Goal: Information Seeking & Learning: Learn about a topic

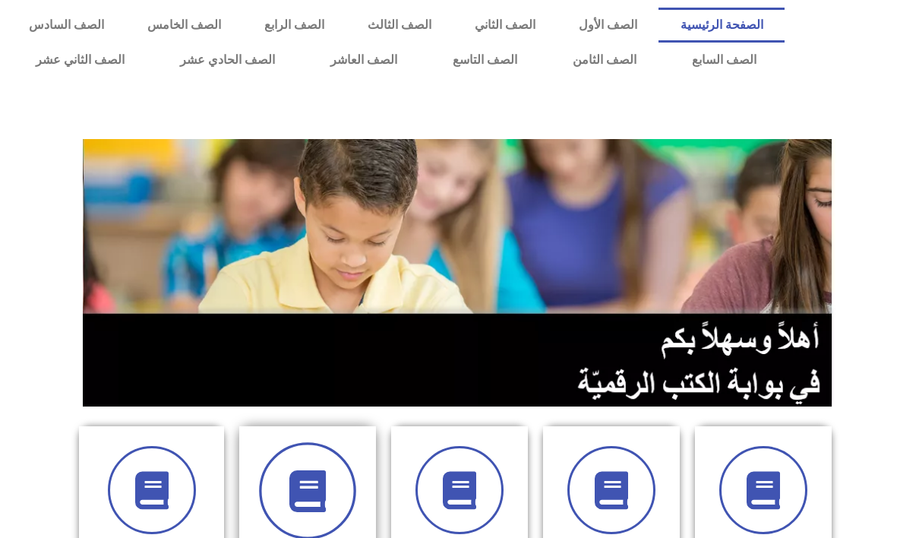
click at [287, 483] on icon at bounding box center [308, 491] width 42 height 42
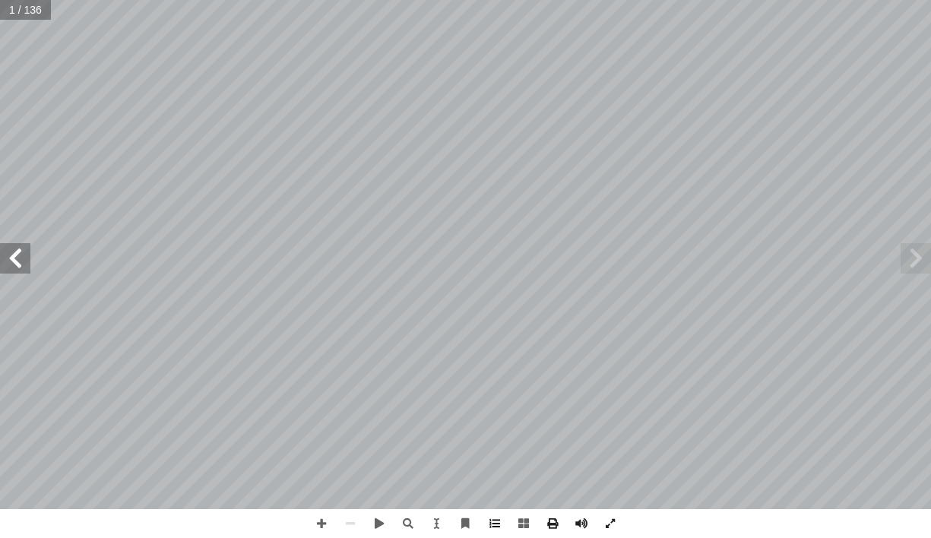
click at [495, 523] on span at bounding box center [494, 523] width 29 height 29
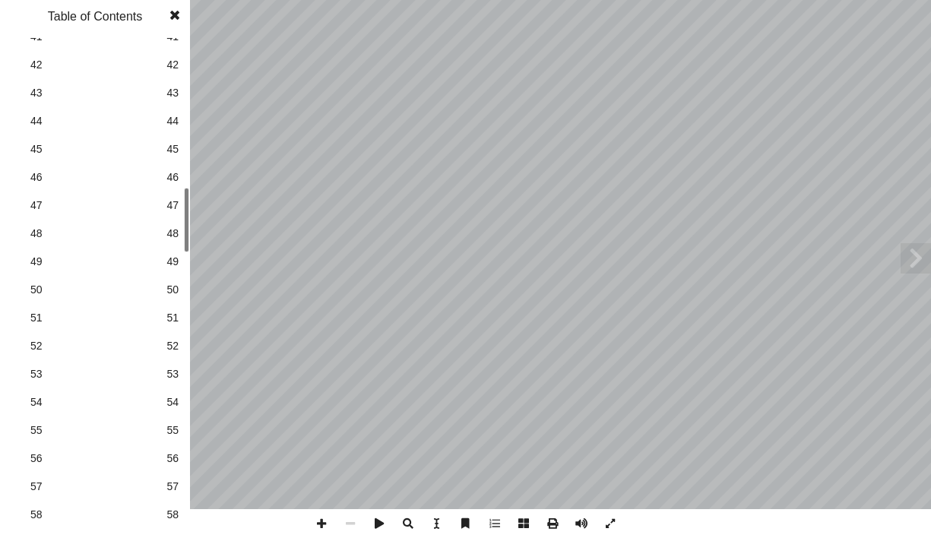
click at [169, 290] on span "50" at bounding box center [172, 290] width 12 height 16
click at [175, 14] on span at bounding box center [174, 15] width 27 height 30
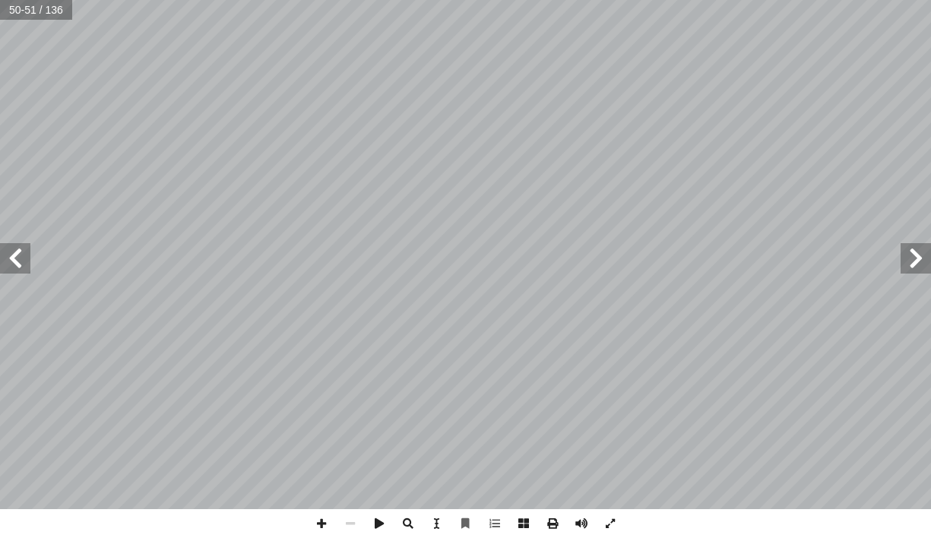
click at [920, 260] on span at bounding box center [915, 258] width 30 height 30
click at [917, 258] on span at bounding box center [915, 258] width 30 height 30
click at [24, 260] on span at bounding box center [15, 258] width 30 height 30
click at [21, 264] on span at bounding box center [15, 258] width 30 height 30
click at [21, 261] on span at bounding box center [15, 258] width 30 height 30
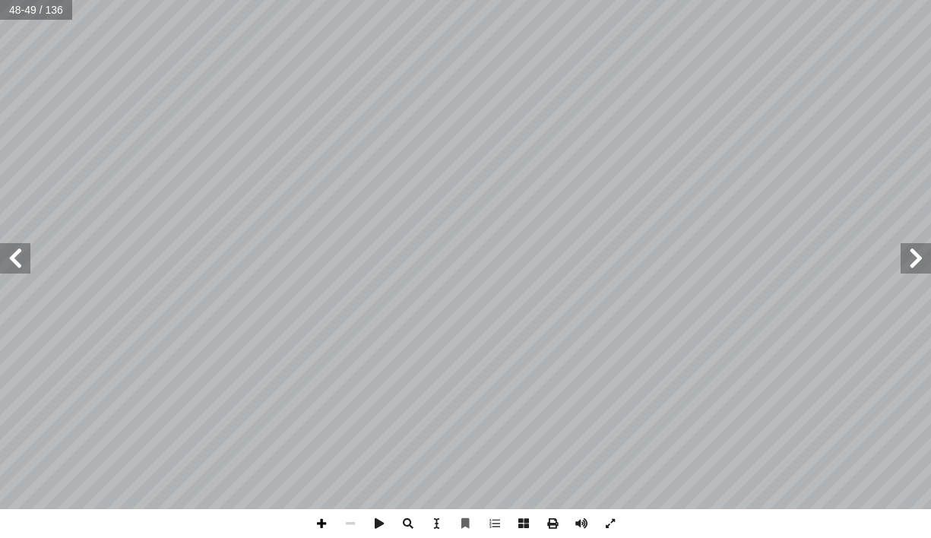
click at [324, 523] on span at bounding box center [321, 523] width 29 height 29
click at [351, 529] on span at bounding box center [350, 523] width 29 height 29
click at [23, 259] on span at bounding box center [15, 258] width 30 height 30
click at [6, 260] on span at bounding box center [15, 258] width 30 height 30
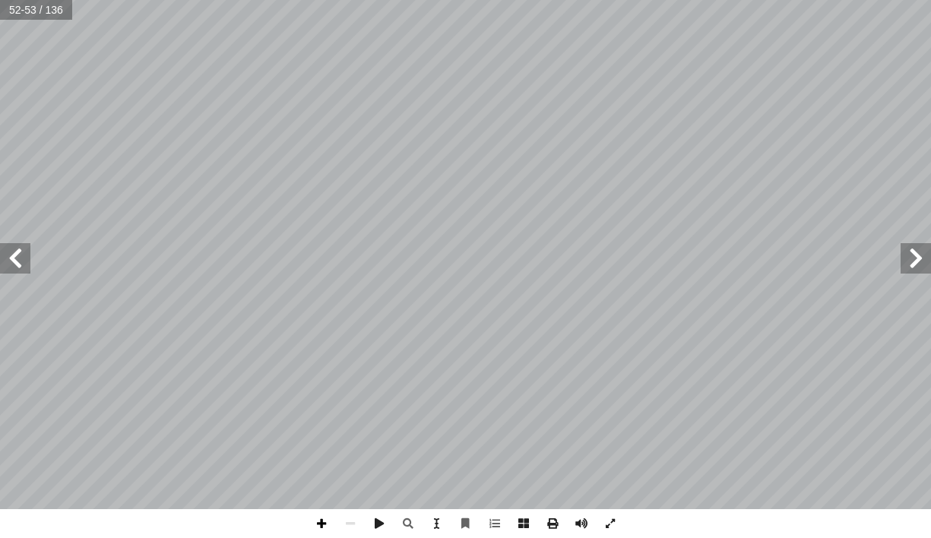
click at [321, 532] on span at bounding box center [321, 523] width 29 height 29
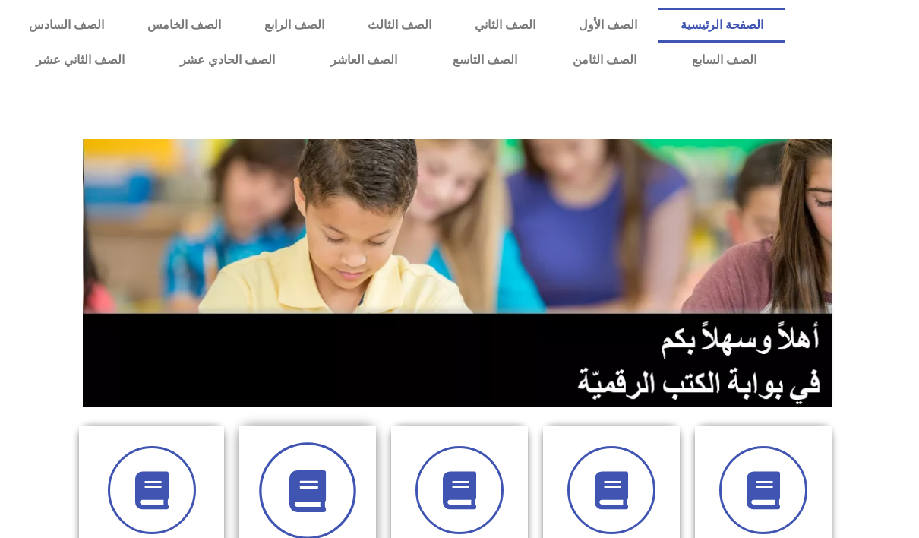
click at [295, 492] on icon at bounding box center [308, 491] width 42 height 42
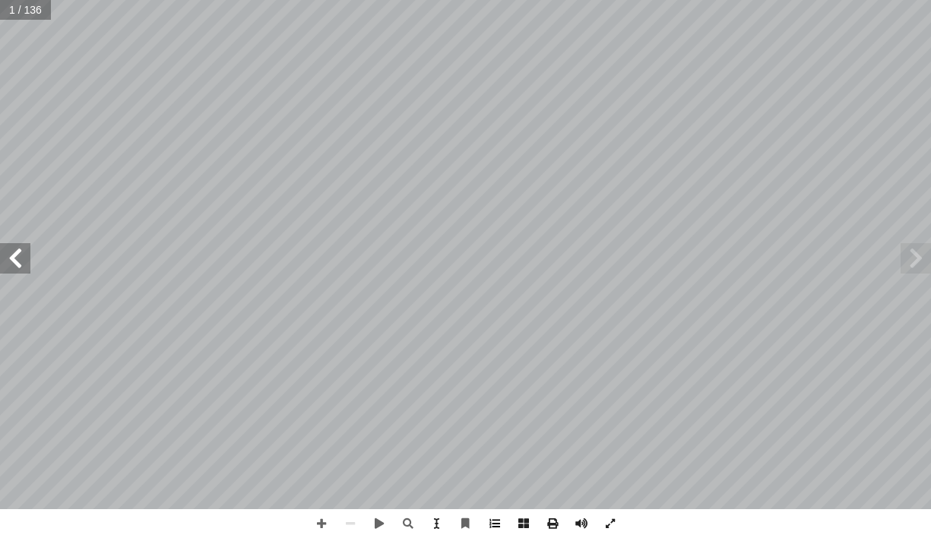
click at [495, 523] on span at bounding box center [494, 523] width 29 height 29
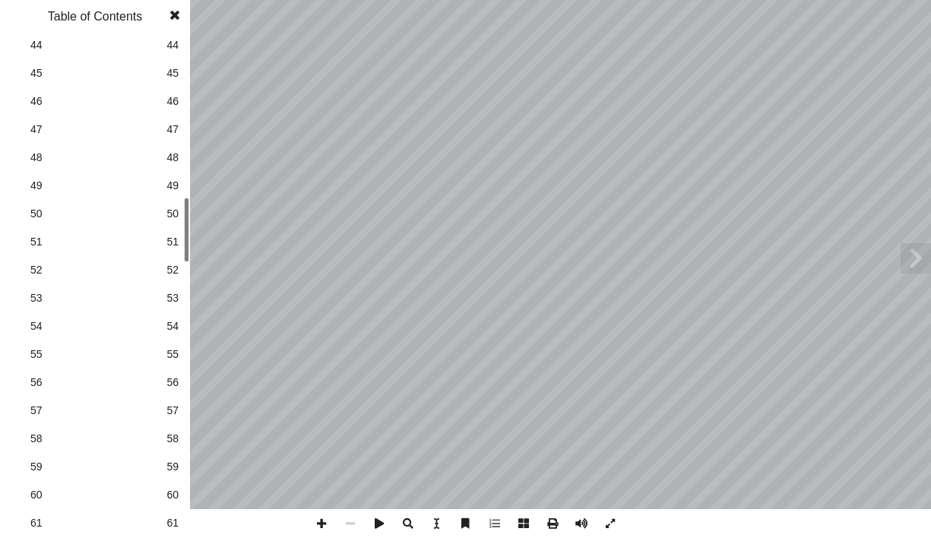
click at [167, 324] on span "54" at bounding box center [172, 326] width 12 height 16
click at [175, 16] on span at bounding box center [174, 15] width 27 height 30
